Goal: Check status: Check status

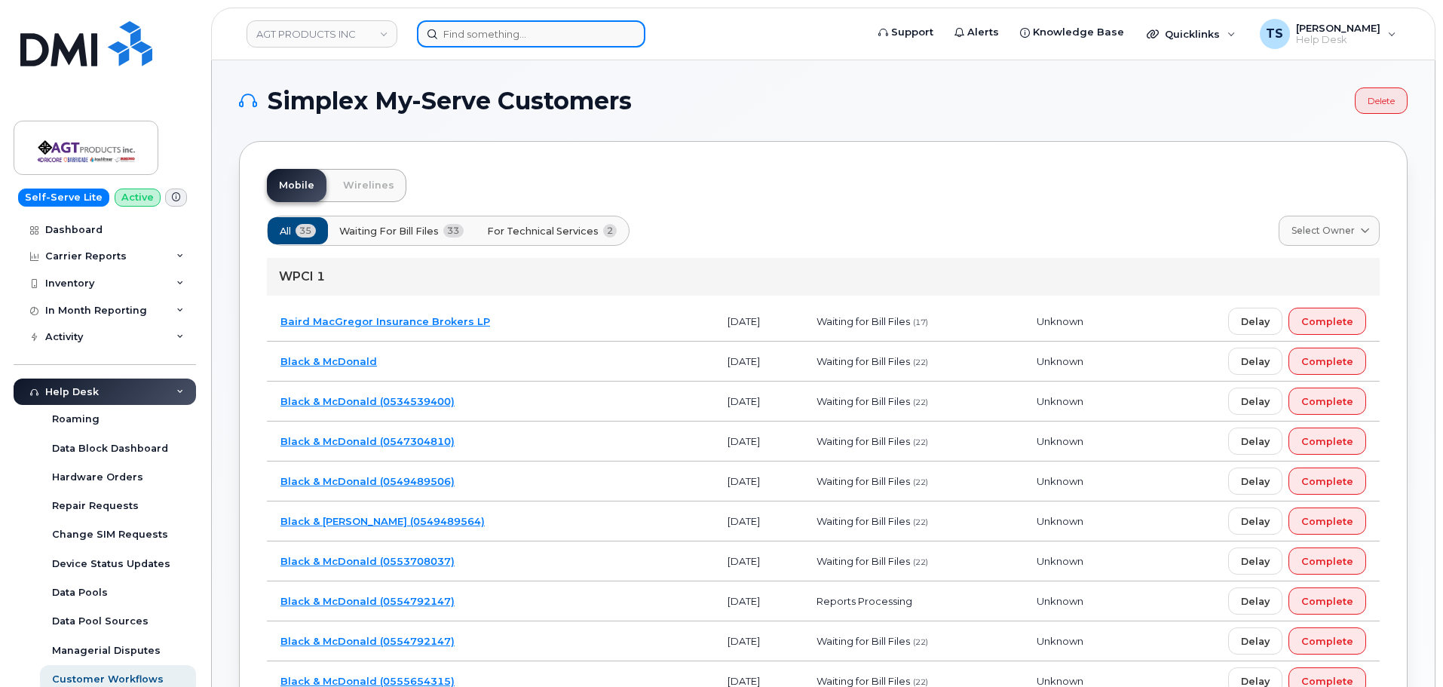
click at [529, 38] on input at bounding box center [531, 33] width 228 height 27
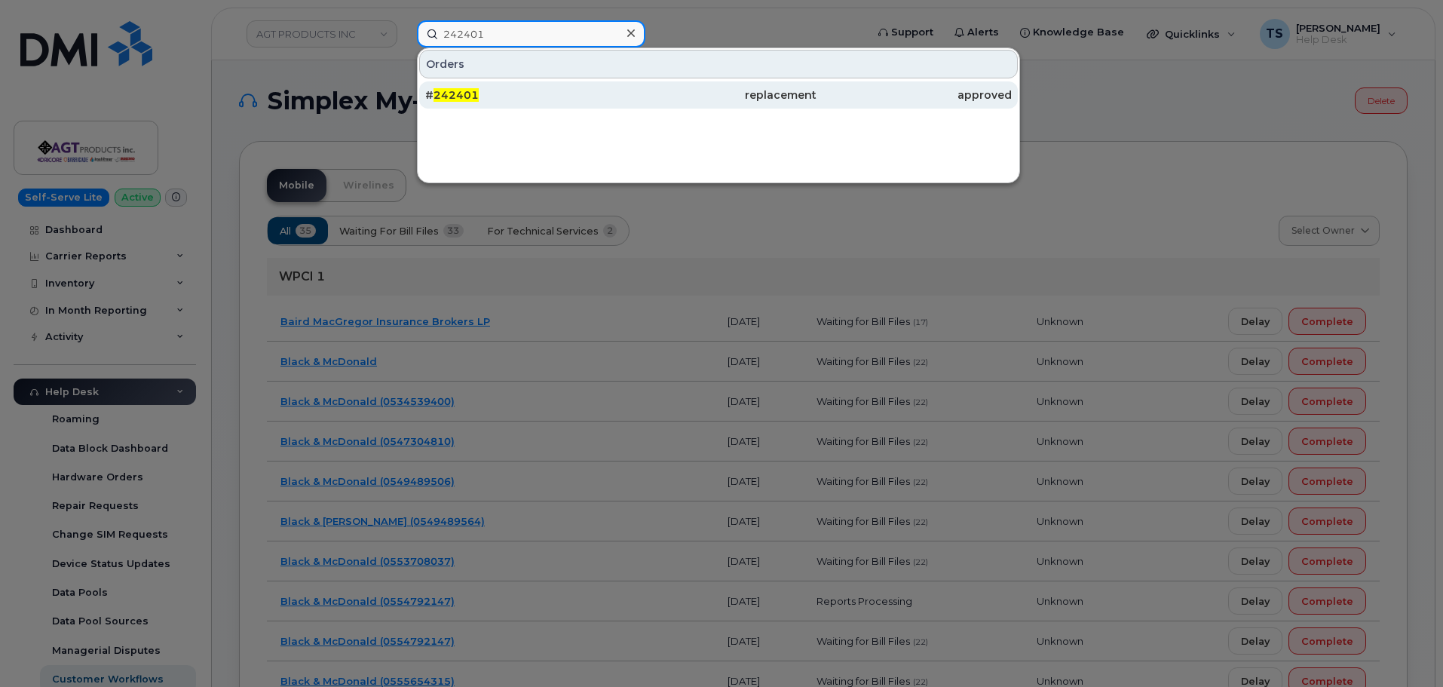
type input "242401"
click at [452, 98] on span "242401" at bounding box center [456, 95] width 45 height 14
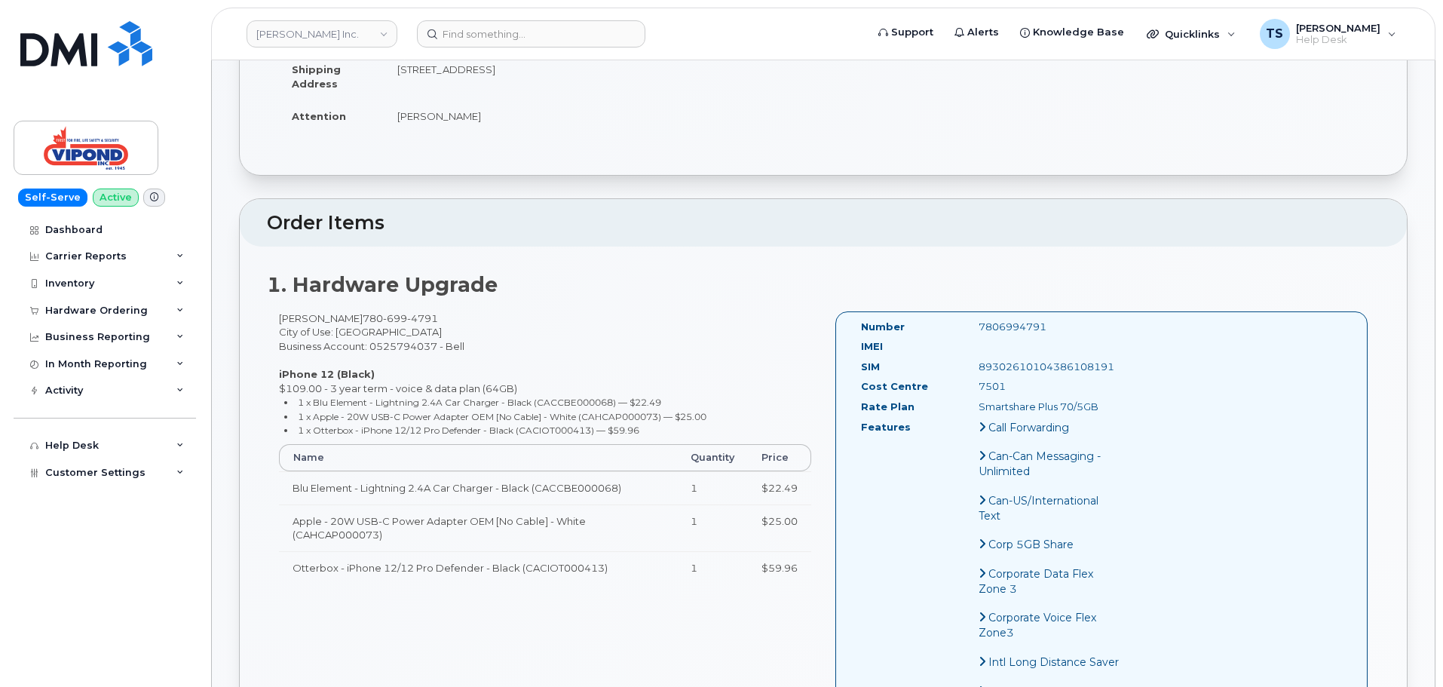
scroll to position [151, 0]
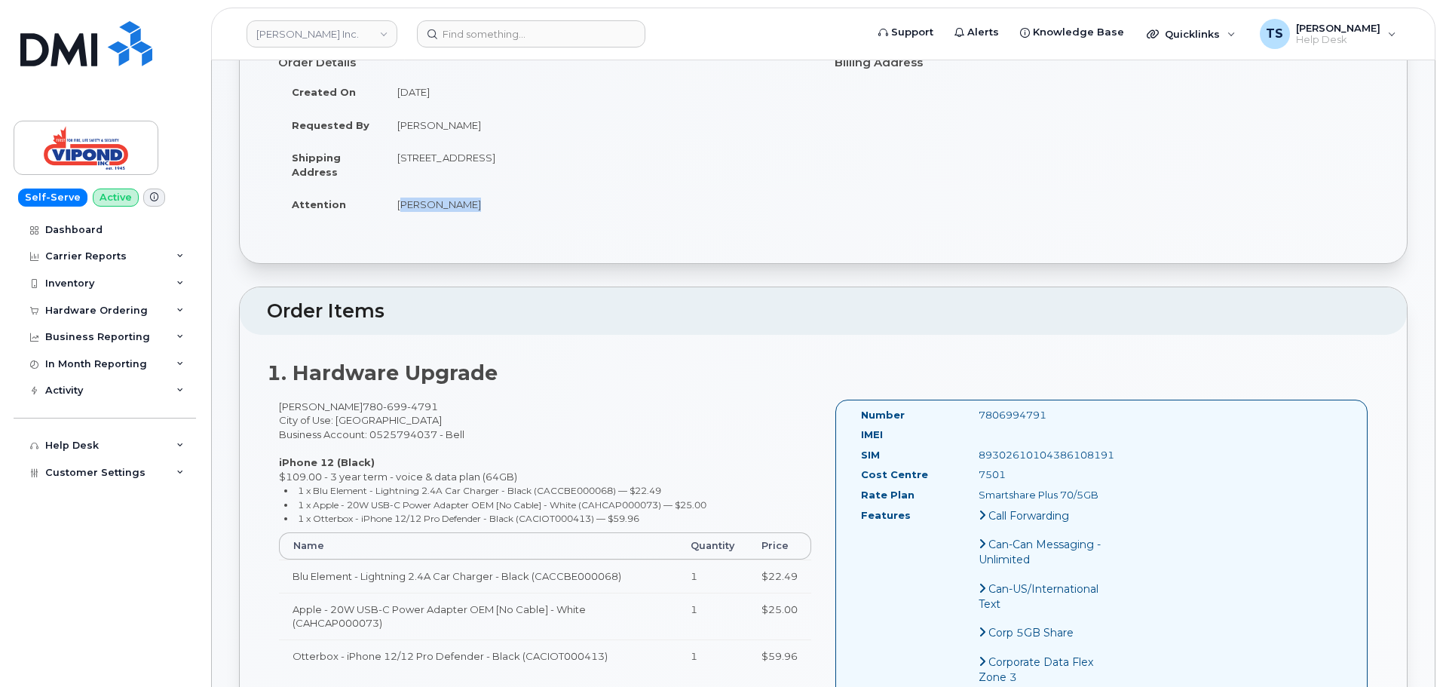
drag, startPoint x: 476, startPoint y: 207, endPoint x: 395, endPoint y: 213, distance: 80.9
click at [397, 211] on td "Evan McClean" at bounding box center [598, 204] width 428 height 33
copy td "Evan McClean"
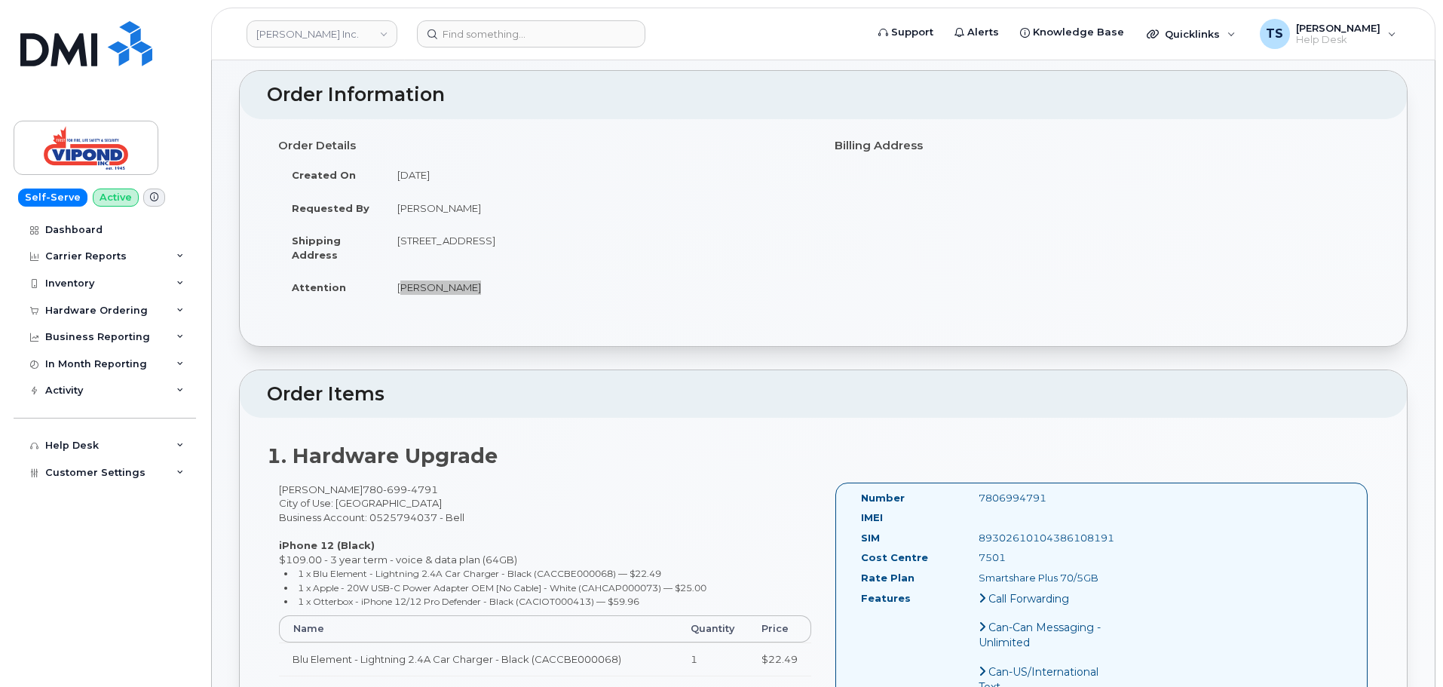
scroll to position [0, 0]
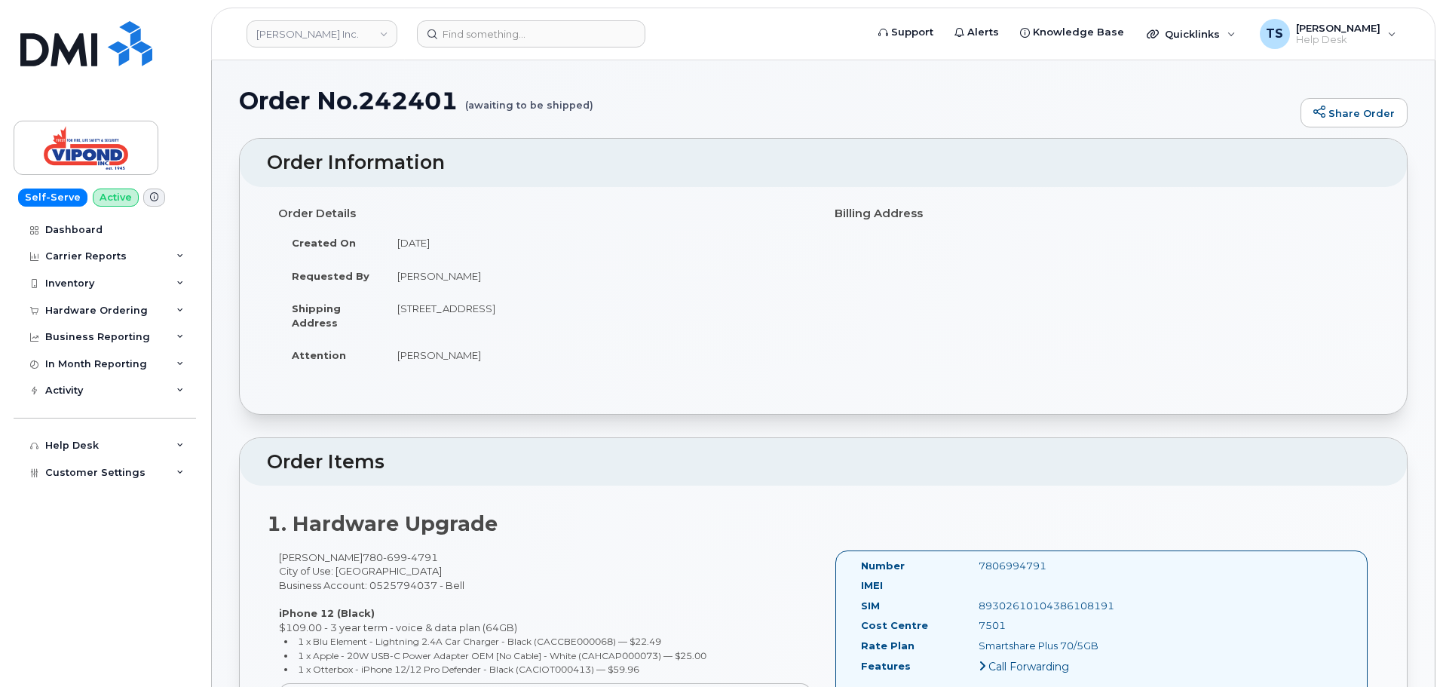
click at [249, 101] on h1 "Order No.242401 (awaiting to be shipped)" at bounding box center [766, 100] width 1054 height 26
drag, startPoint x: 243, startPoint y: 100, endPoint x: 611, endPoint y: 108, distance: 368.7
click at [611, 108] on h1 "Order No.242401 (awaiting to be shipped)" at bounding box center [766, 100] width 1054 height 26
click at [250, 110] on h1 "Order No.242401 (awaiting to be shipped)" at bounding box center [766, 100] width 1054 height 26
drag, startPoint x: 1017, startPoint y: 570, endPoint x: 1047, endPoint y: 573, distance: 30.3
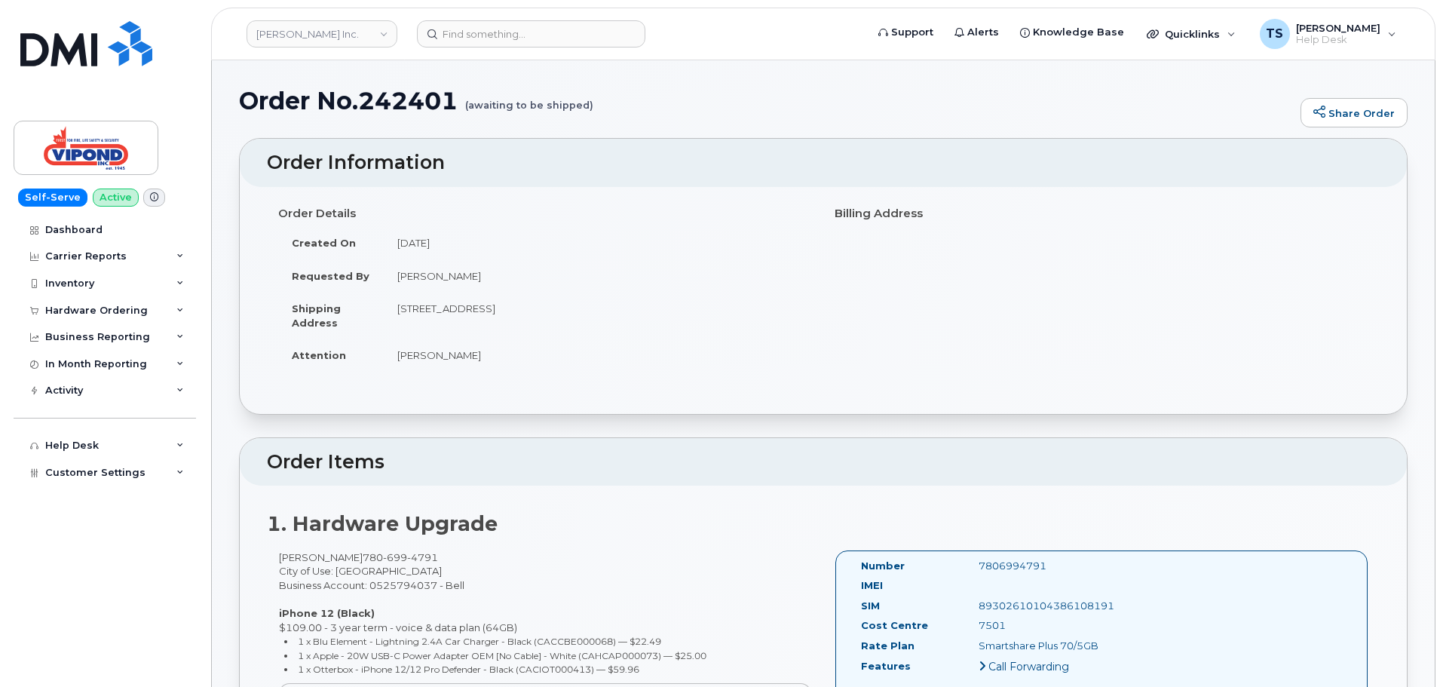
click at [1018, 571] on div "7806994791" at bounding box center [1049, 566] width 165 height 14
drag, startPoint x: 1054, startPoint y: 570, endPoint x: 854, endPoint y: 568, distance: 199.8
click at [854, 568] on div "Number 7806994791" at bounding box center [991, 569] width 283 height 20
copy div "Number 7806994791"
click at [130, 596] on div "Dashboard Carrier Reports Monthly Billing Data Daily Data Pooling Data Behavior…" at bounding box center [107, 451] width 186 height 471
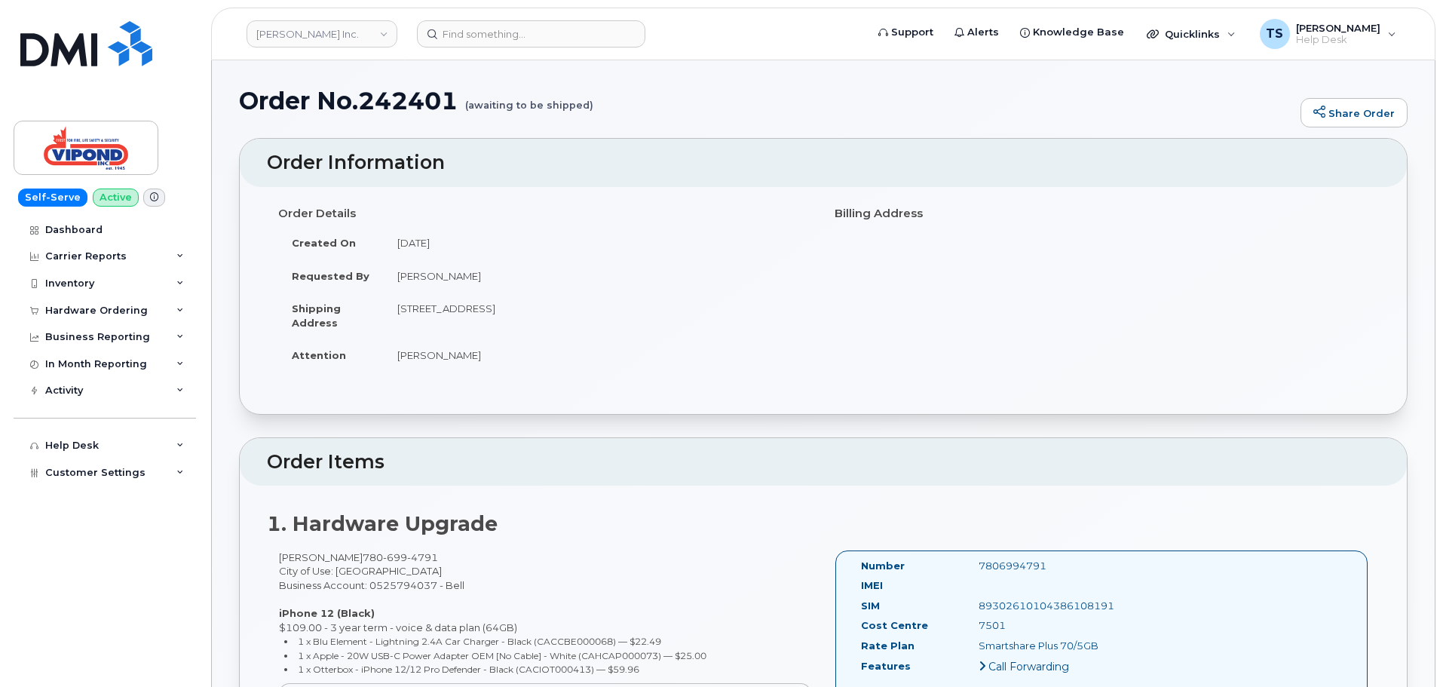
click at [996, 564] on div "7806994791" at bounding box center [1049, 566] width 165 height 14
click at [993, 562] on div "7806994791" at bounding box center [1049, 566] width 165 height 14
copy div "7806994791"
click at [1029, 567] on div "7806994791" at bounding box center [1049, 566] width 165 height 14
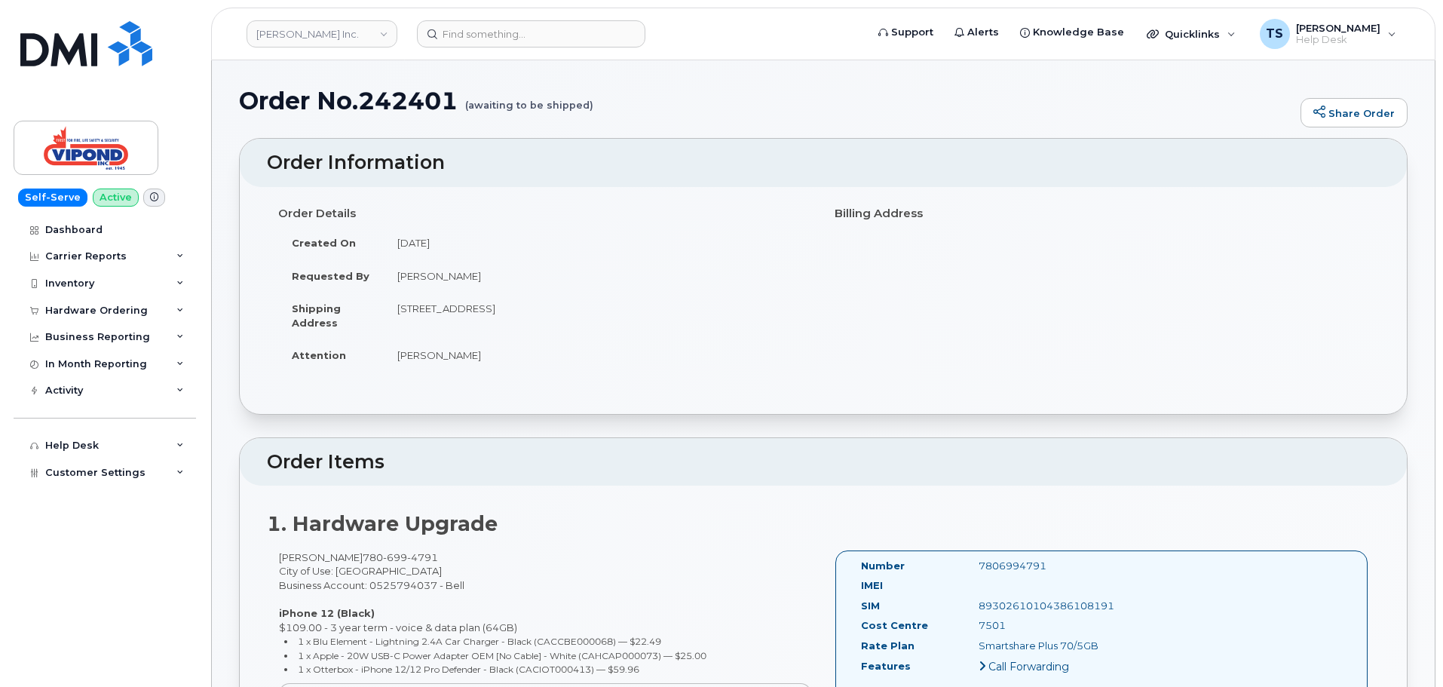
click at [1029, 567] on div "7806994791" at bounding box center [1049, 566] width 165 height 14
copy div "7806994791"
drag, startPoint x: 242, startPoint y: 106, endPoint x: 460, endPoint y: 111, distance: 217.9
click at [460, 106] on h1 "Order No.242401 (awaiting to be shipped)" at bounding box center [766, 100] width 1054 height 26
copy h1 "Order No.242401"
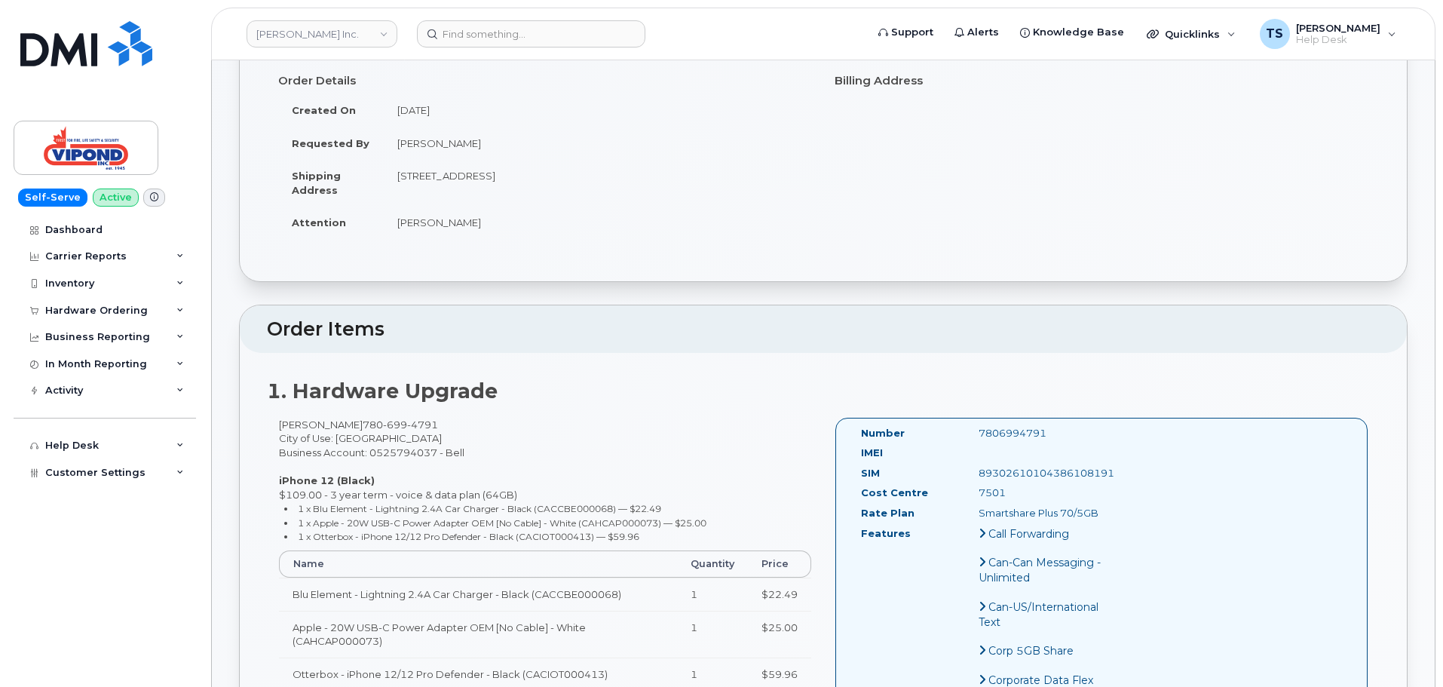
scroll to position [226, 0]
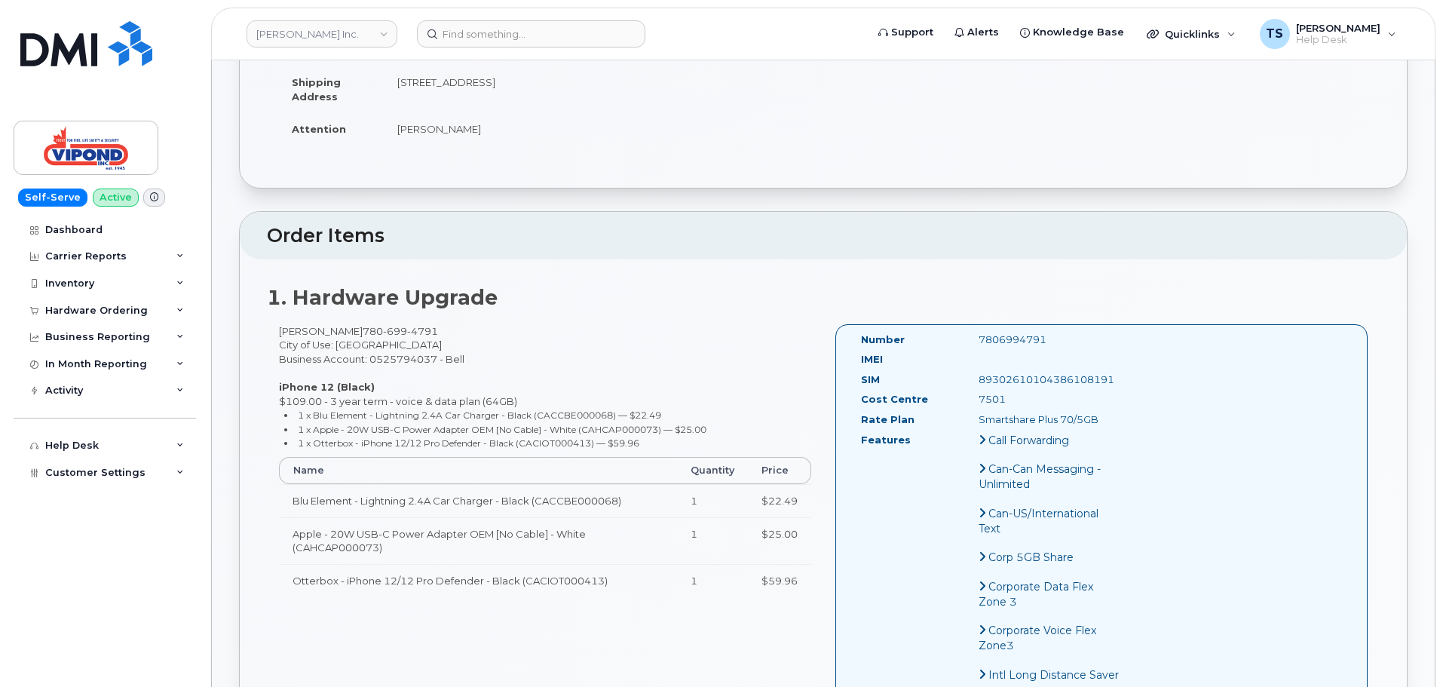
drag, startPoint x: 360, startPoint y: 357, endPoint x: 378, endPoint y: 365, distance: 19.2
click at [360, 357] on div "Ziad Ammar 780 699 4791 City of Use: Edmonton Business Account: 0525794037 - Be…" at bounding box center [545, 467] width 556 height 286
click at [874, 388] on div "SIM" at bounding box center [909, 382] width 118 height 20
click at [1000, 359] on div "IMEI" at bounding box center [991, 362] width 283 height 20
drag, startPoint x: 861, startPoint y: 359, endPoint x: 1084, endPoint y: 365, distance: 223.2
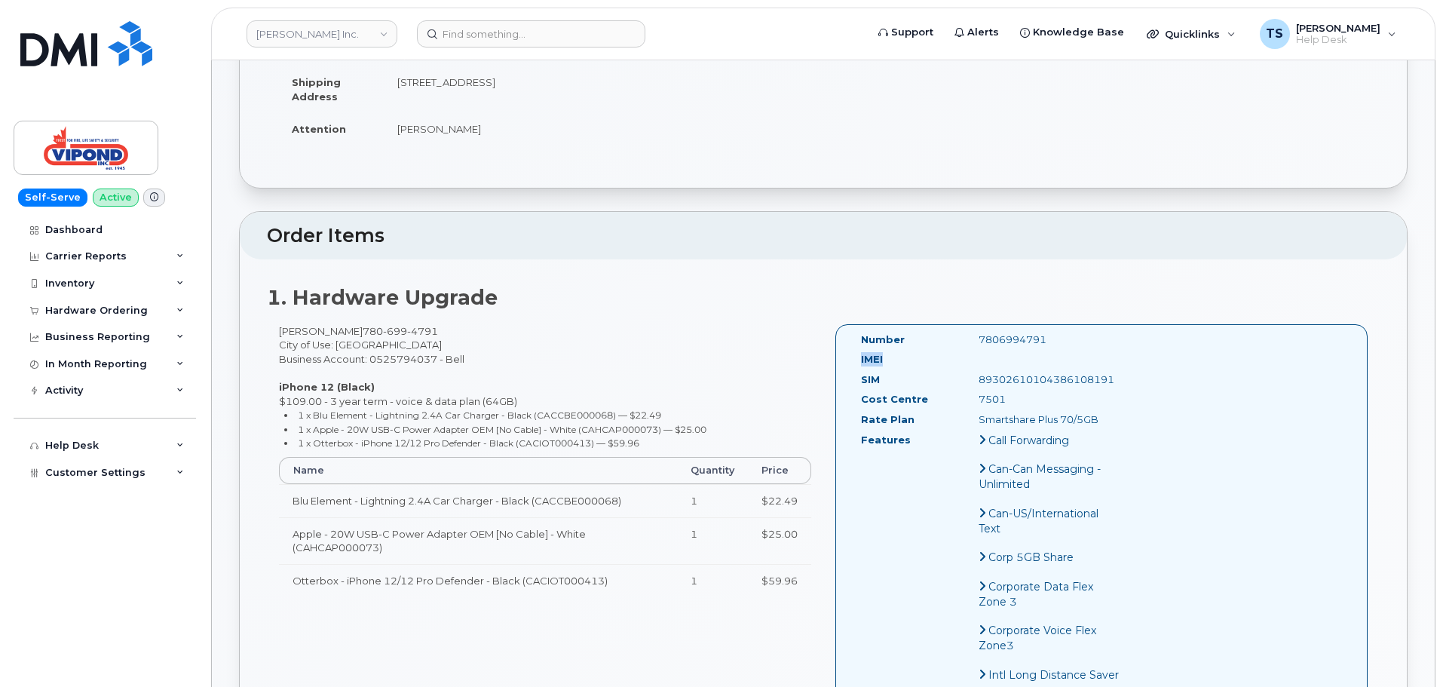
click at [1084, 365] on div "IMEI" at bounding box center [991, 362] width 283 height 20
